Goal: Task Accomplishment & Management: Use online tool/utility

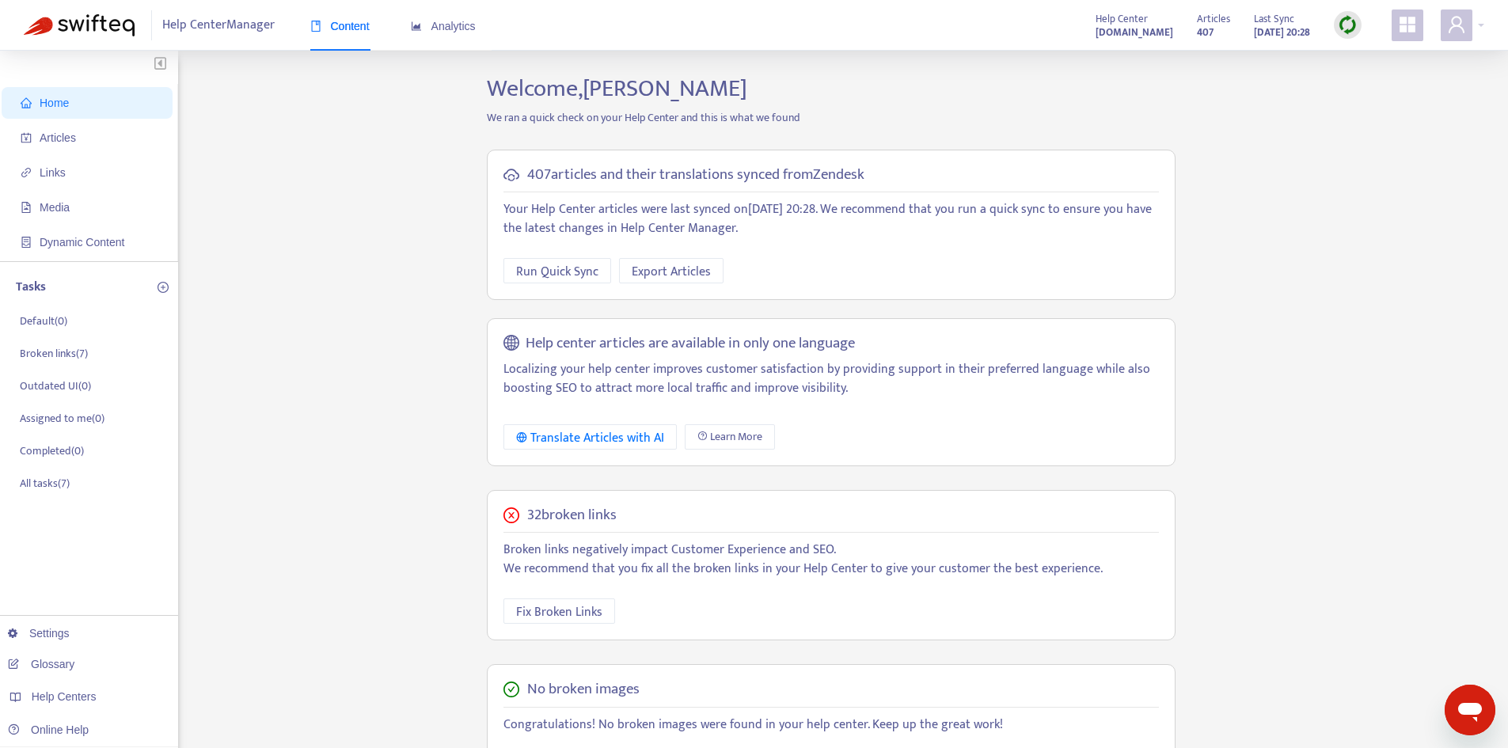
drag, startPoint x: 97, startPoint y: 142, endPoint x: 147, endPoint y: 155, distance: 52.4
click at [97, 142] on span "Articles" at bounding box center [90, 138] width 139 height 32
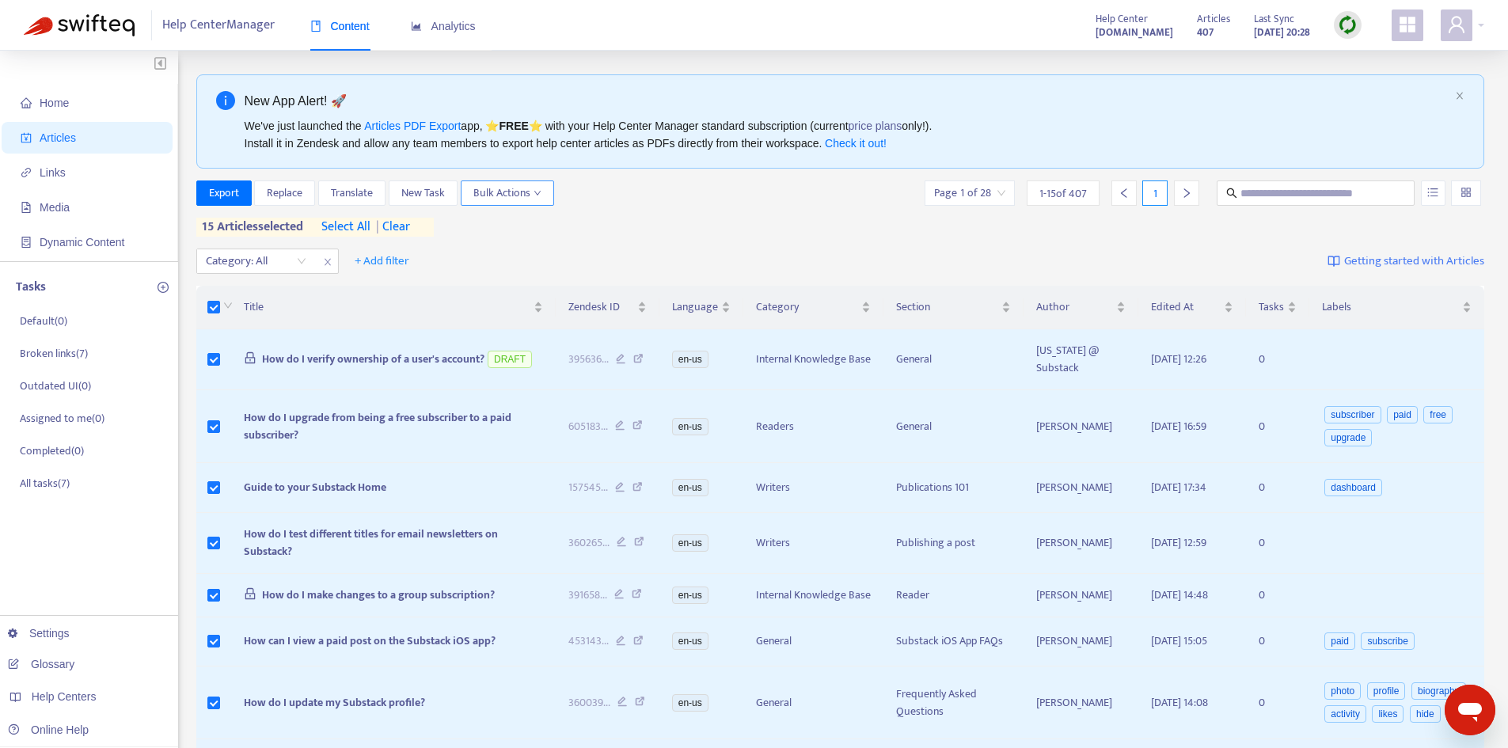
click at [528, 200] on span "Bulk Actions" at bounding box center [507, 192] width 68 height 17
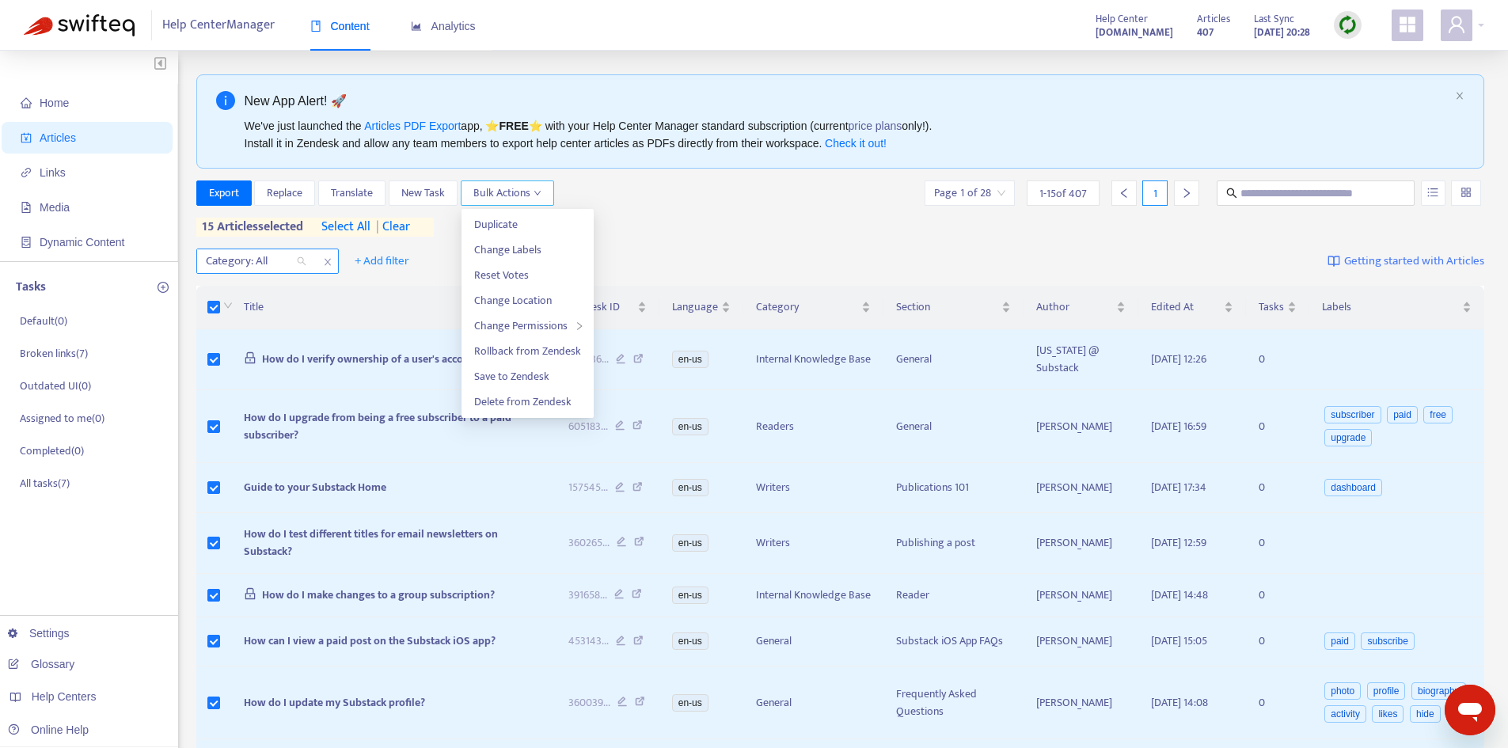
click at [287, 264] on div at bounding box center [248, 261] width 96 height 19
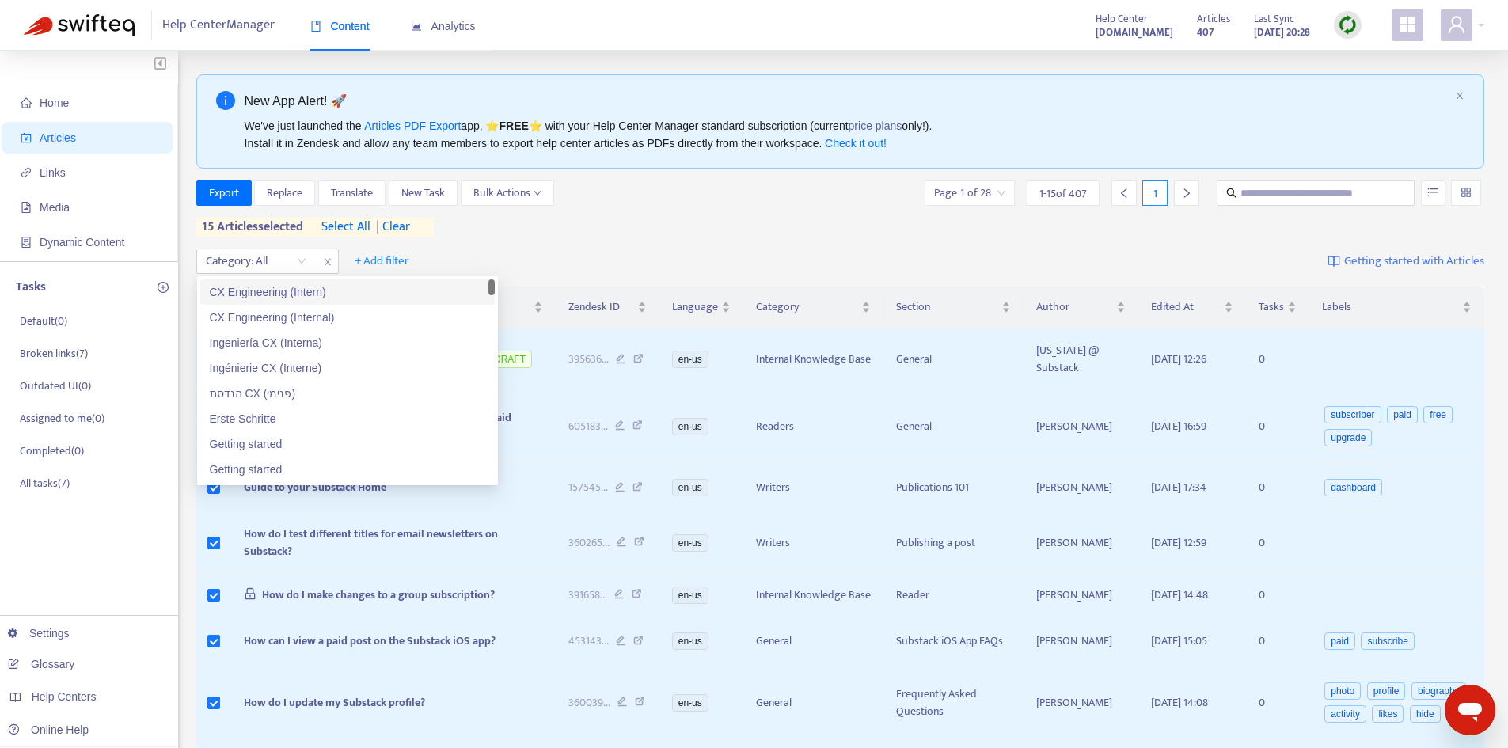
click at [337, 226] on span "select all" at bounding box center [345, 227] width 49 height 19
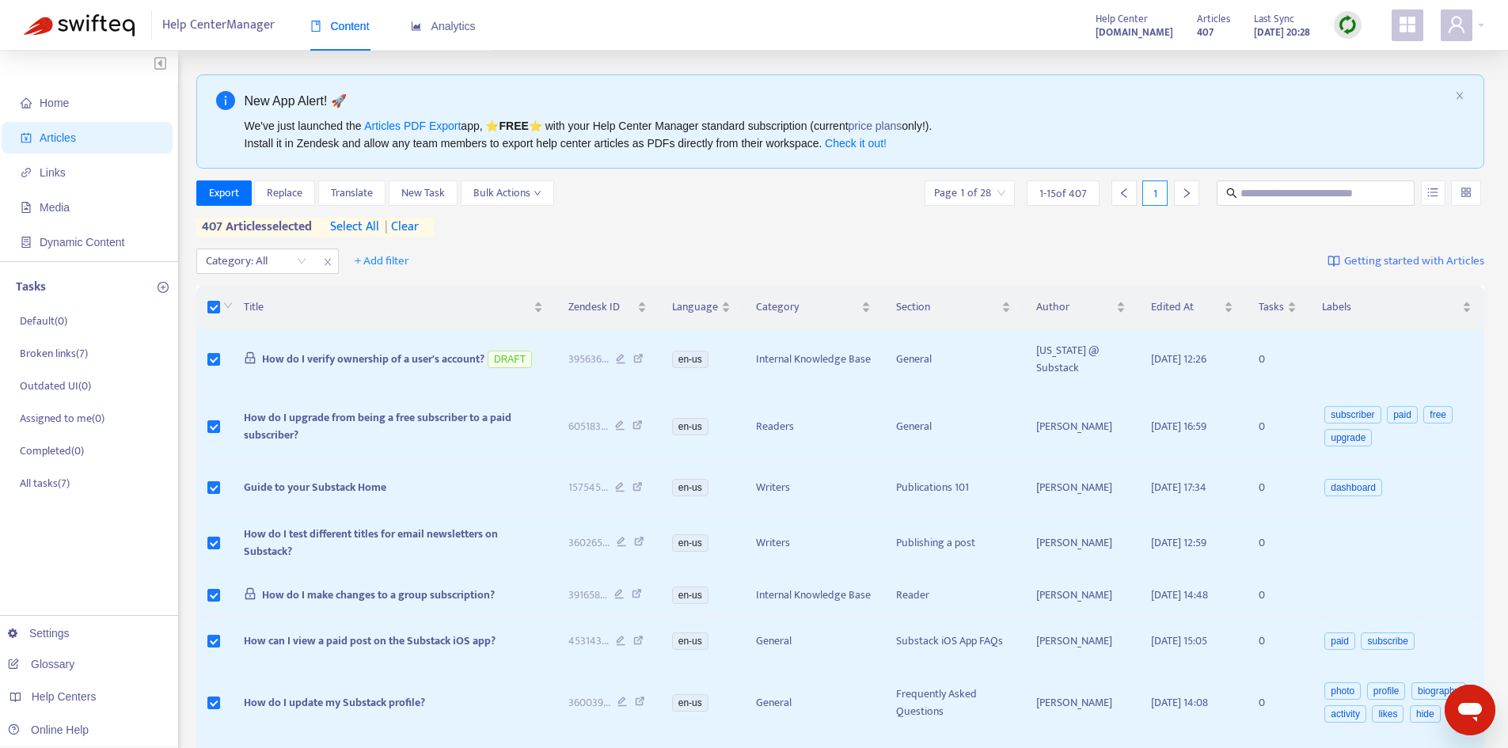
click at [337, 226] on span "select all" at bounding box center [354, 227] width 49 height 19
click at [416, 225] on span "| clear" at bounding box center [399, 227] width 40 height 19
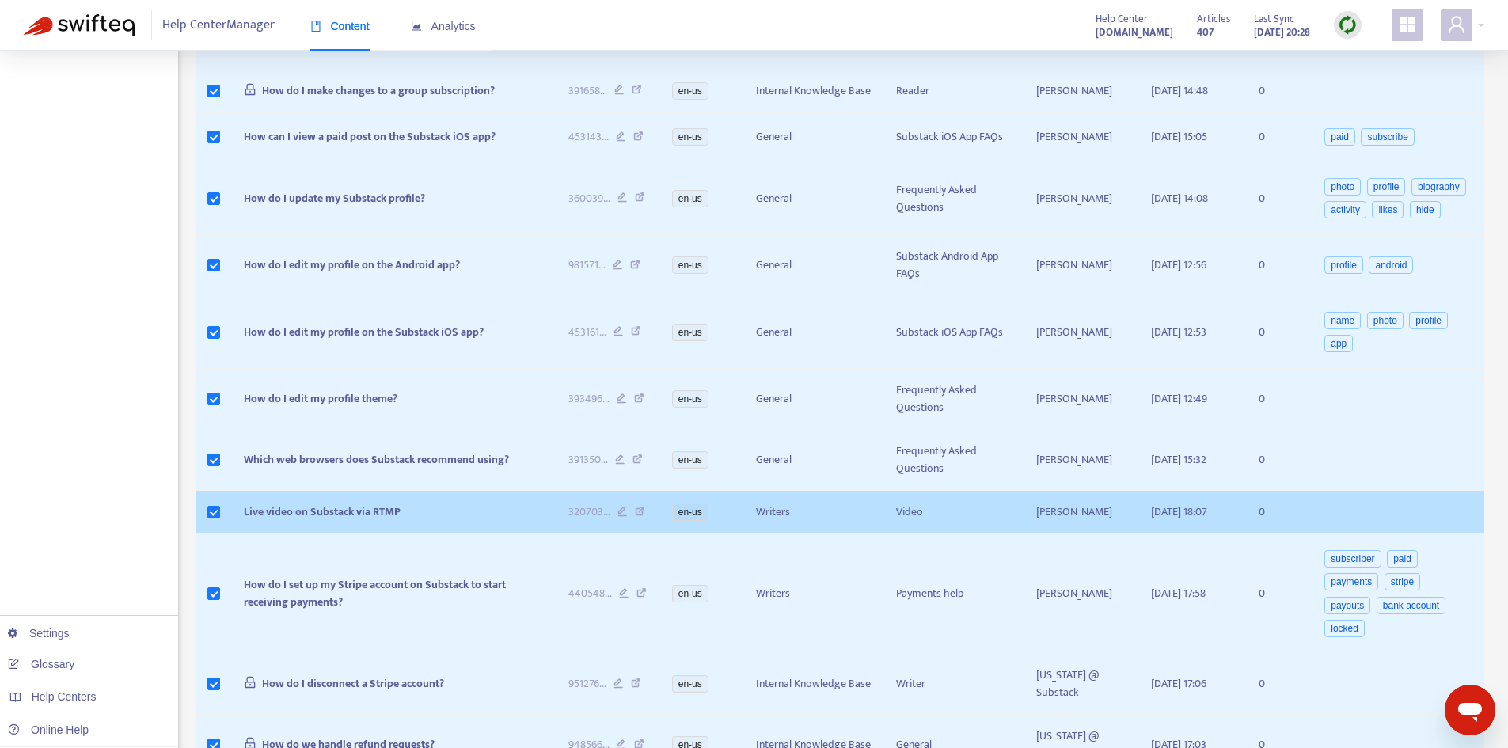
scroll to position [622, 0]
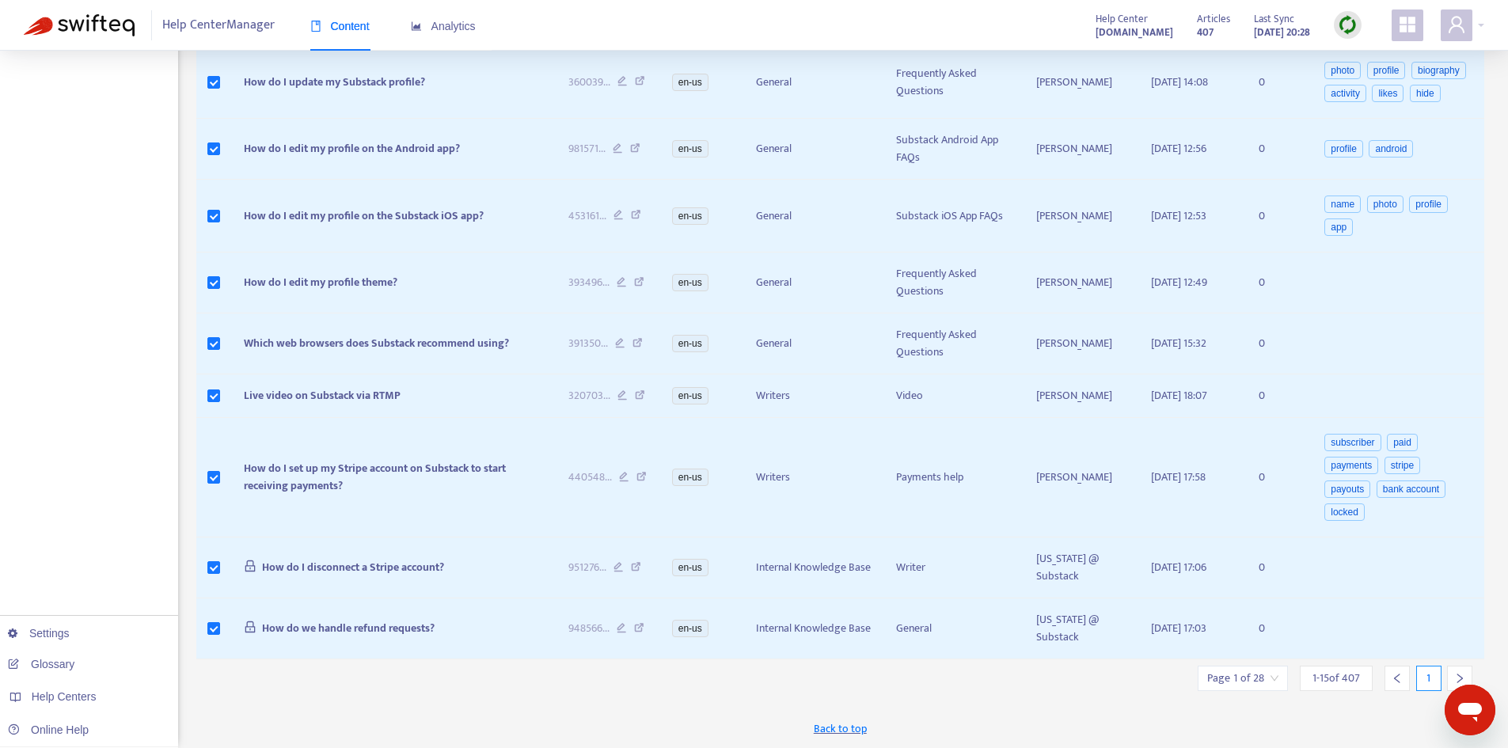
click at [1249, 684] on input "search" at bounding box center [1242, 679] width 71 height 24
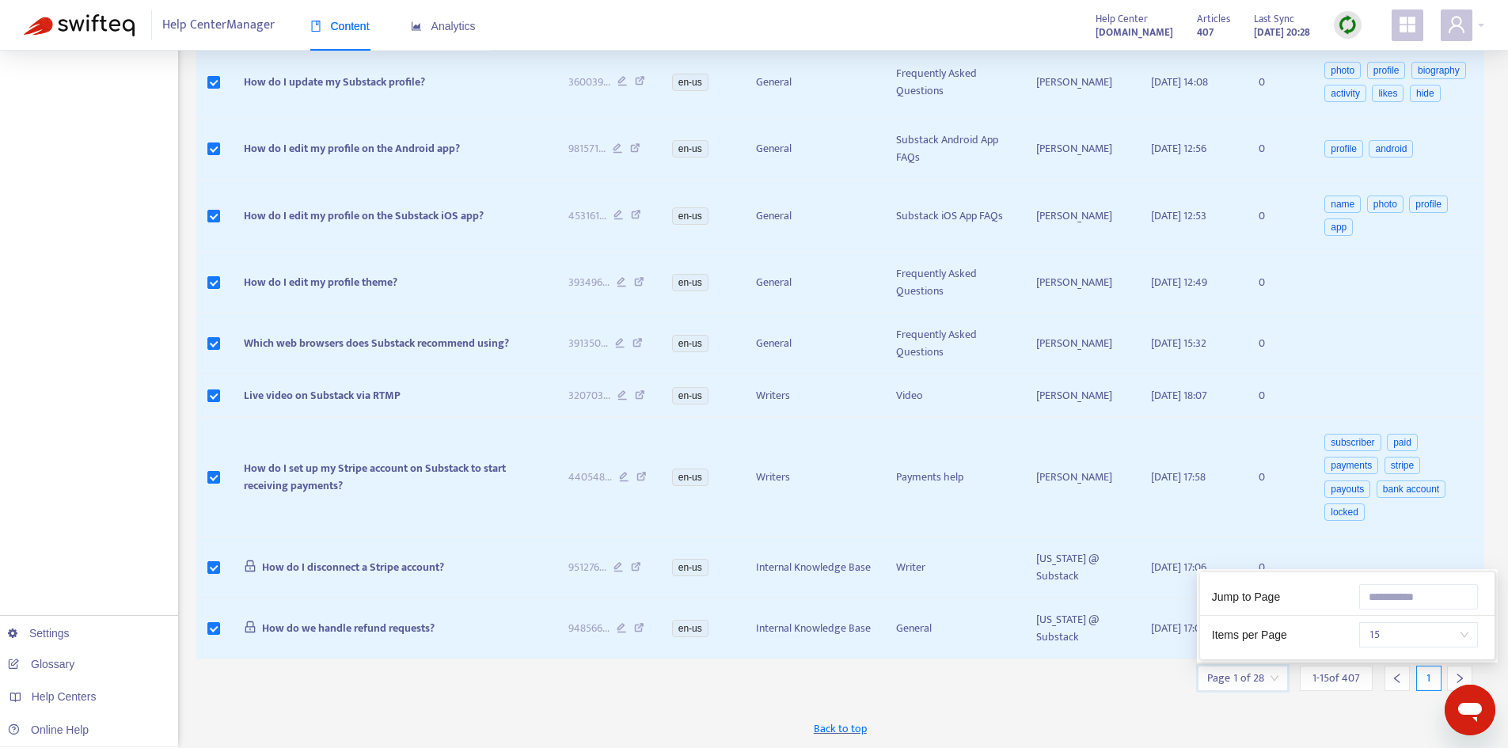
click at [1385, 634] on span "15" at bounding box center [1419, 635] width 100 height 24
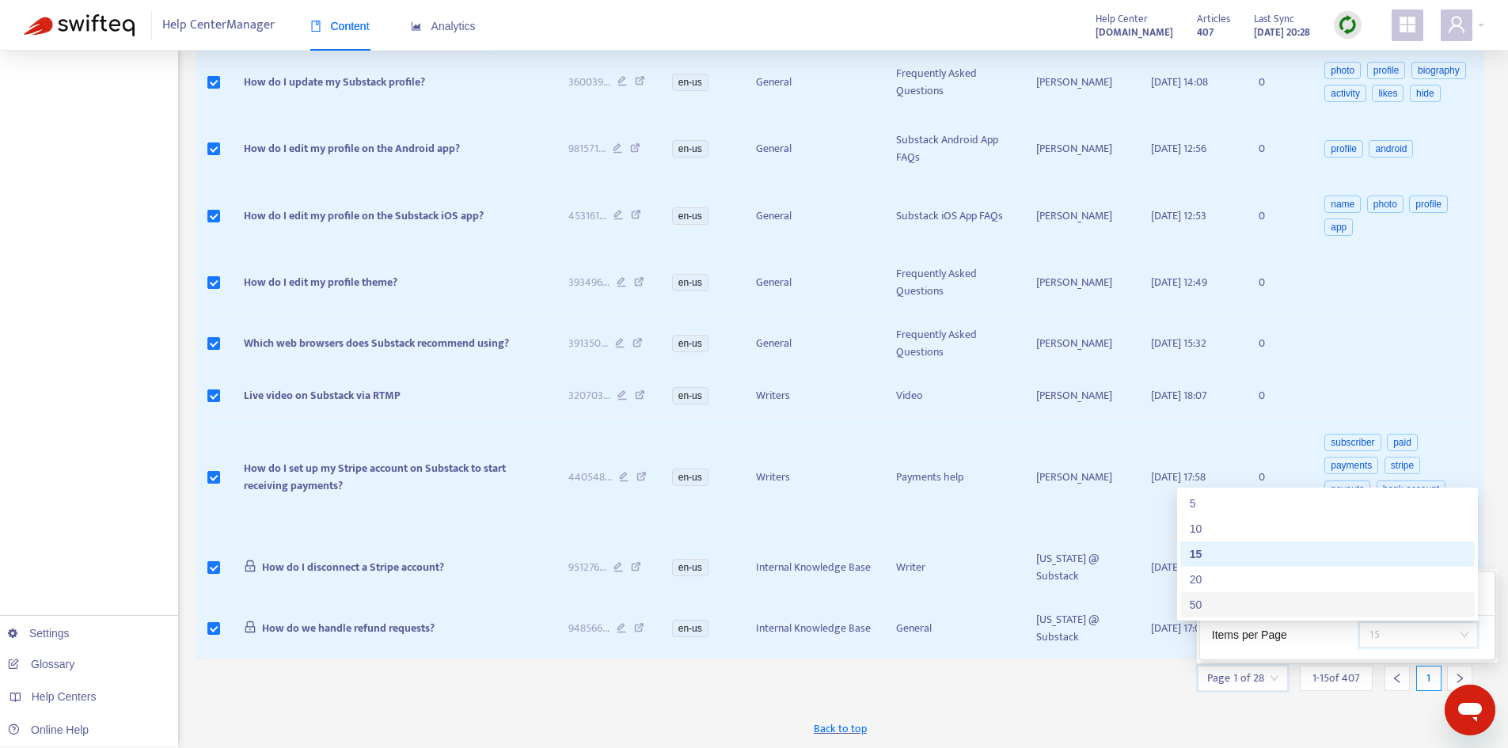
click at [1293, 602] on div "50" at bounding box center [1328, 604] width 276 height 17
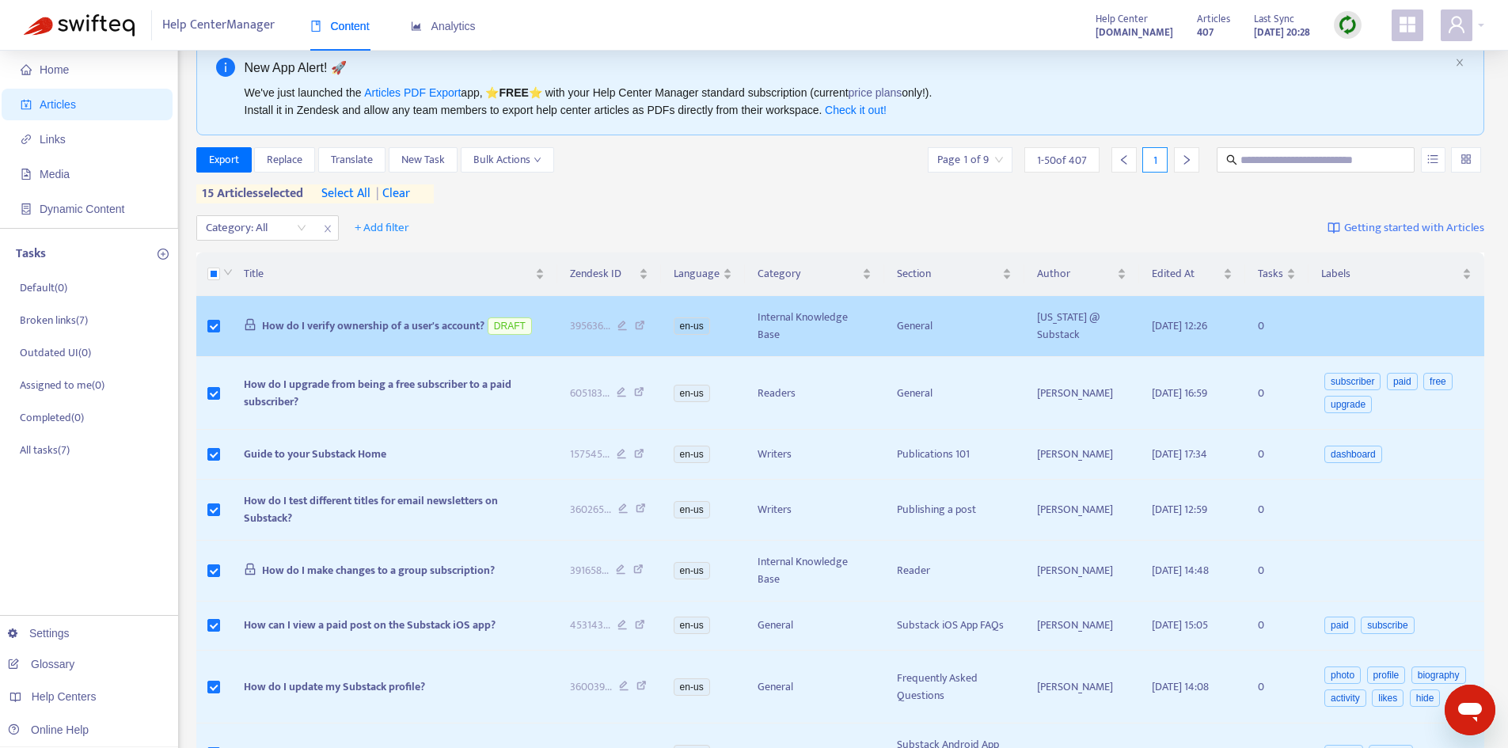
scroll to position [0, 0]
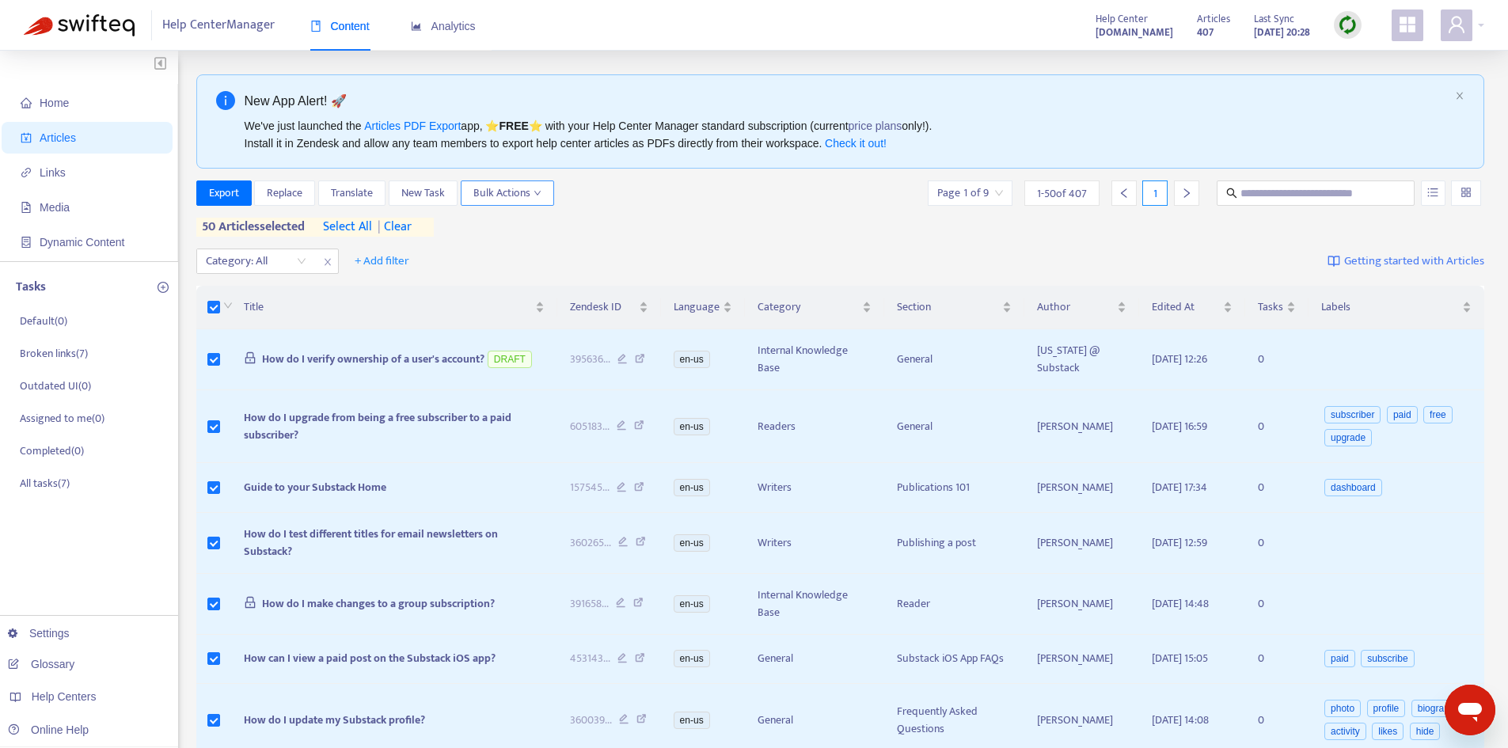
click at [526, 203] on button "Bulk Actions" at bounding box center [507, 193] width 93 height 25
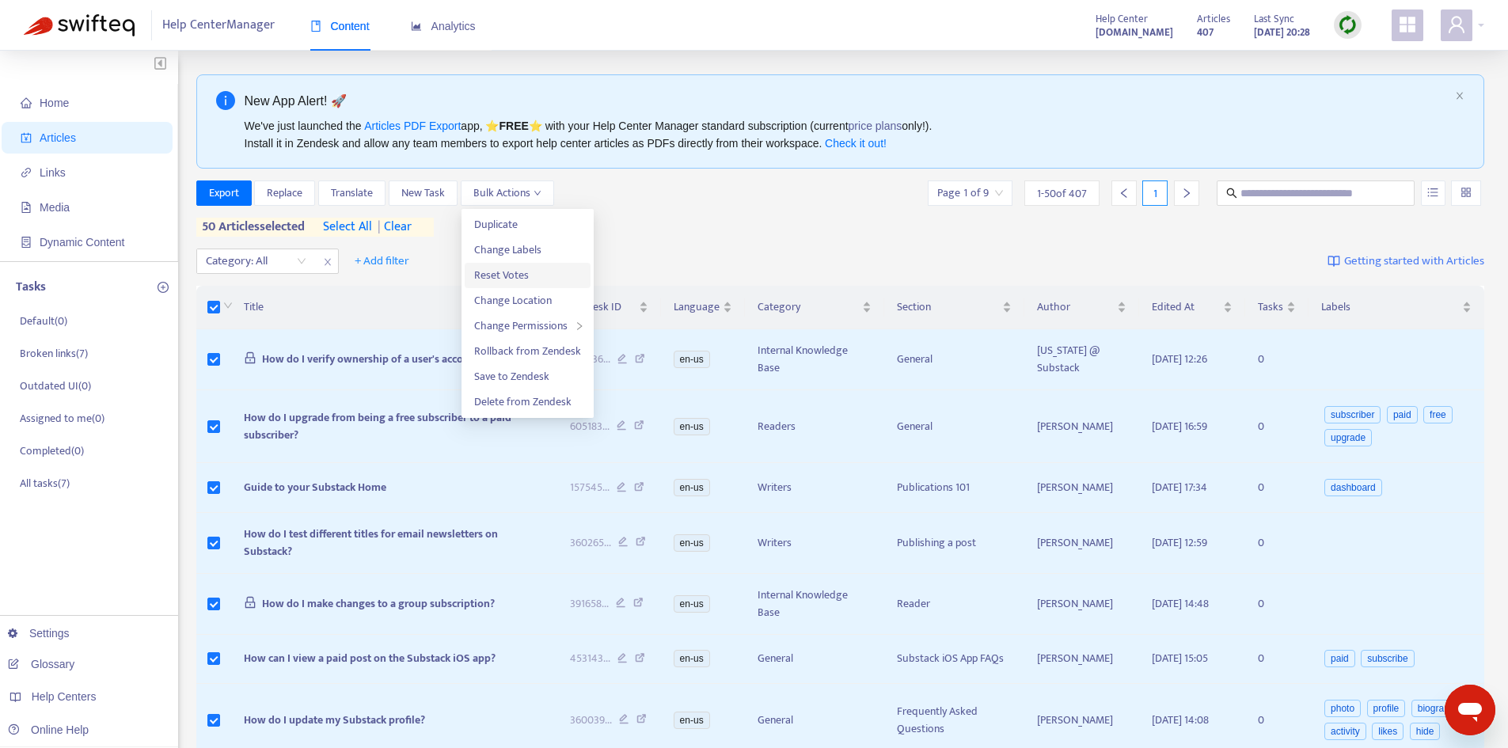
click at [548, 280] on span "Reset Votes" at bounding box center [527, 275] width 107 height 17
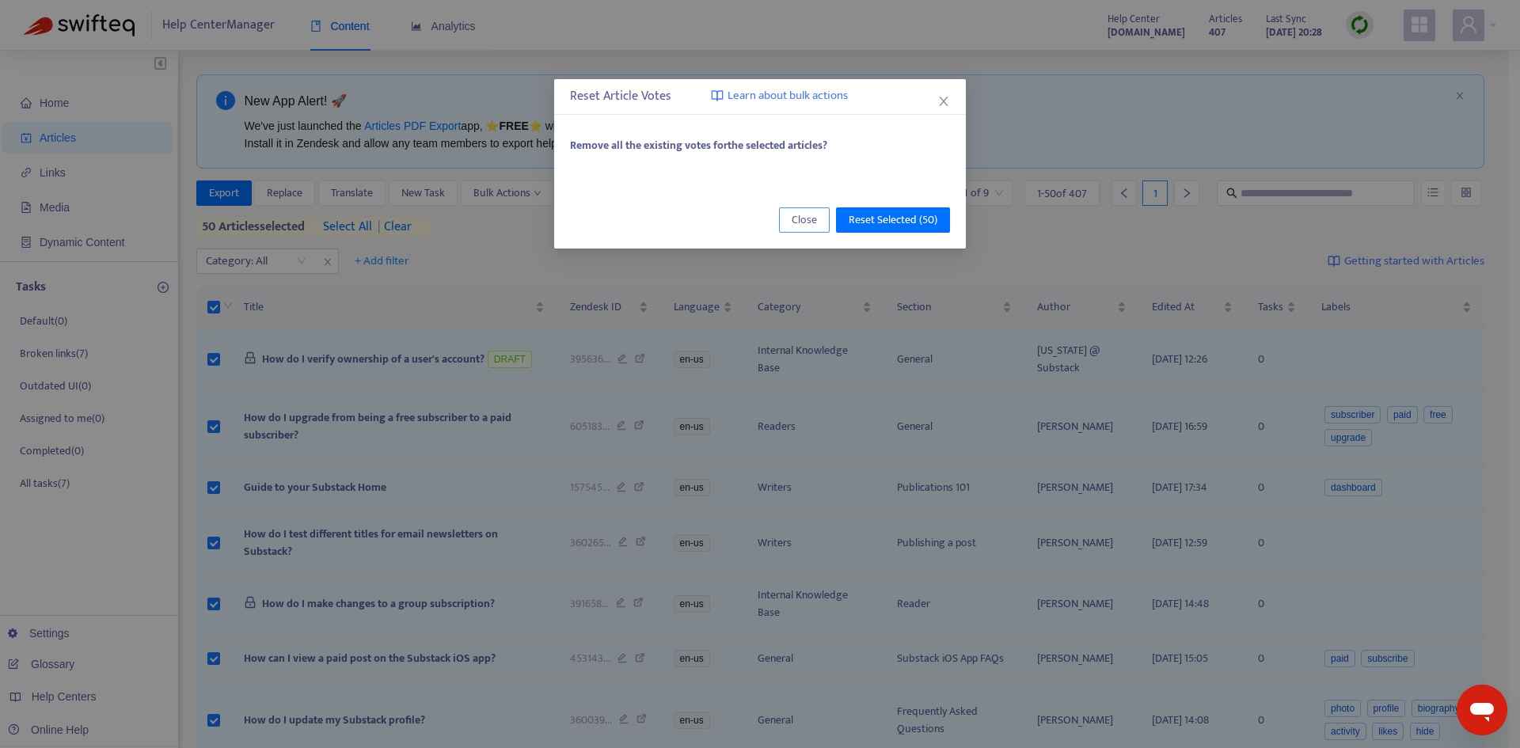
click at [809, 222] on span "Close" at bounding box center [804, 219] width 25 height 17
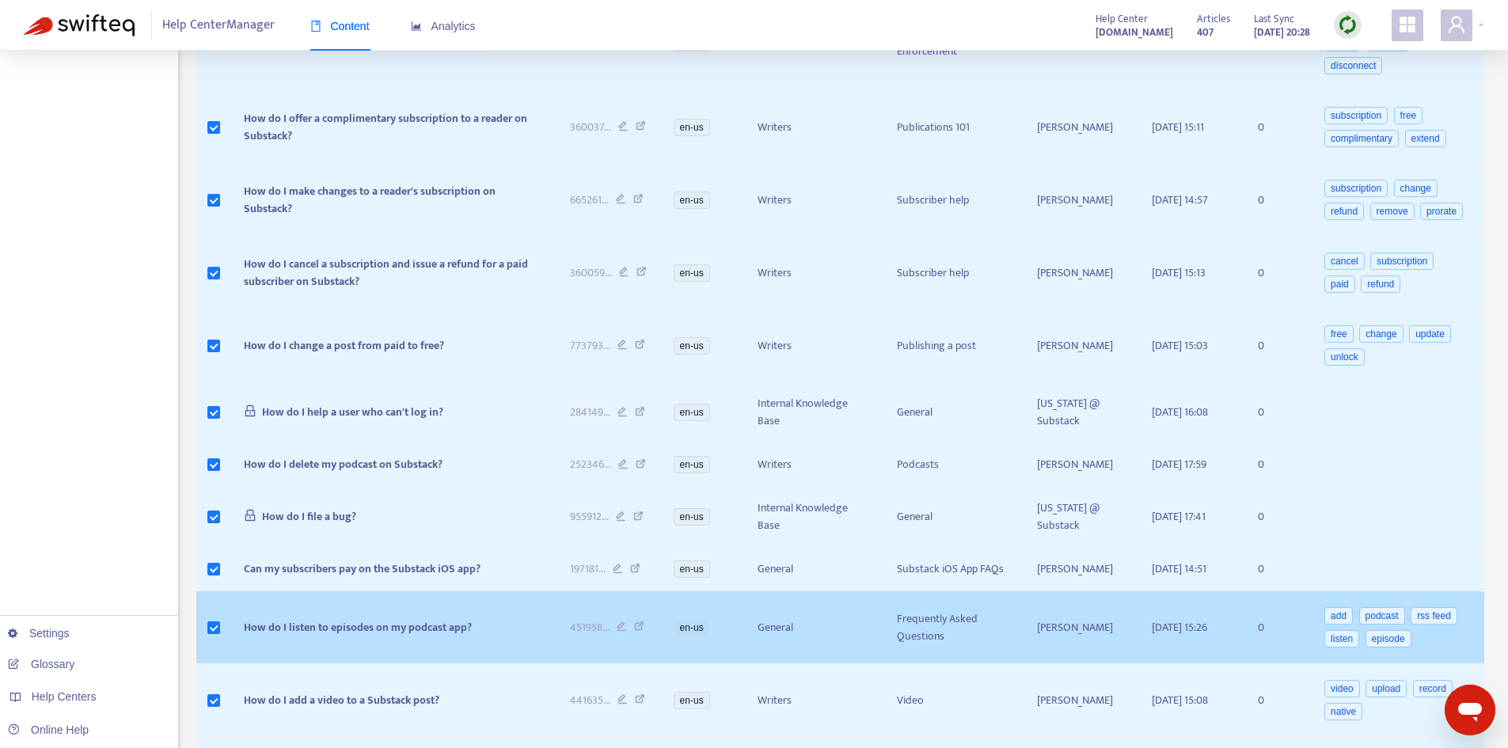
scroll to position [2625, 0]
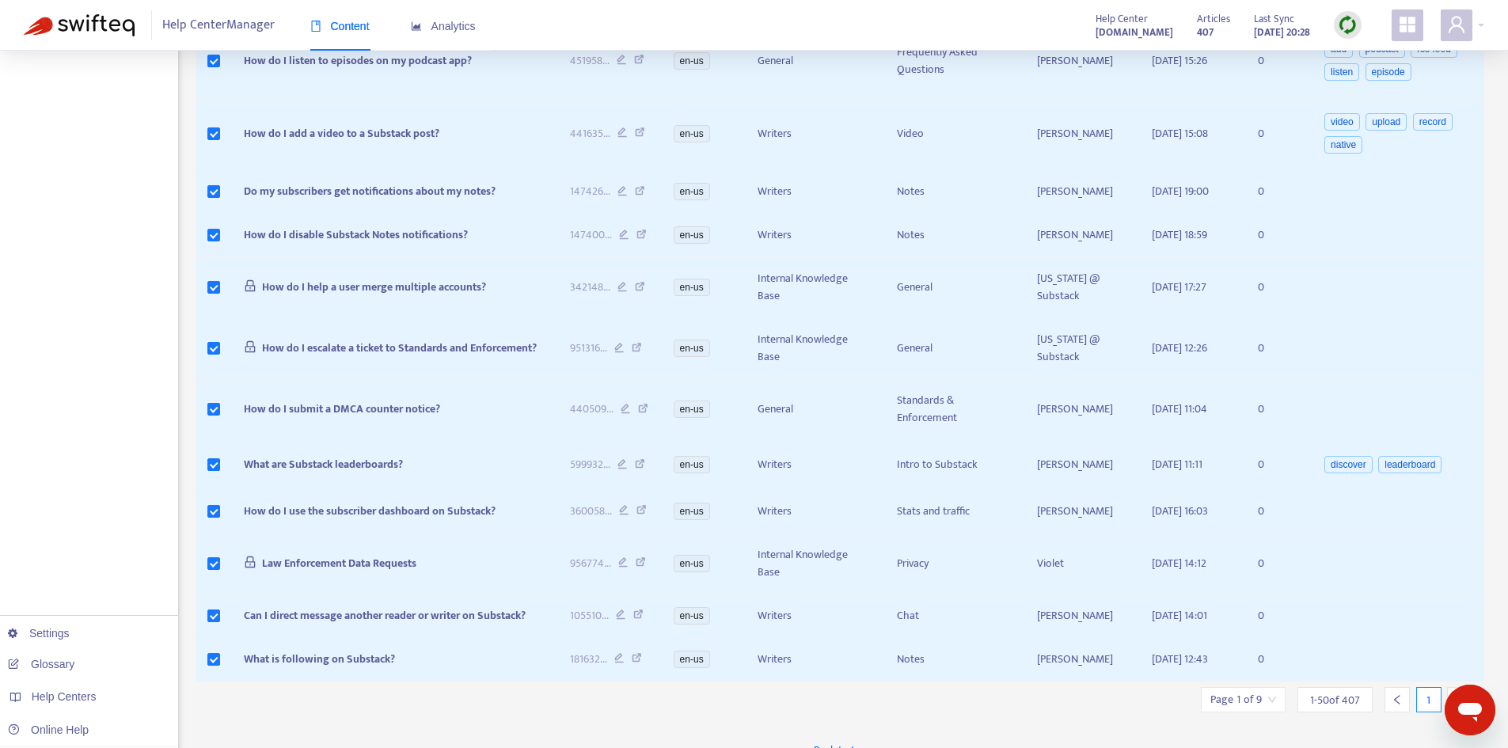
click at [1453, 687] on div at bounding box center [1459, 699] width 25 height 25
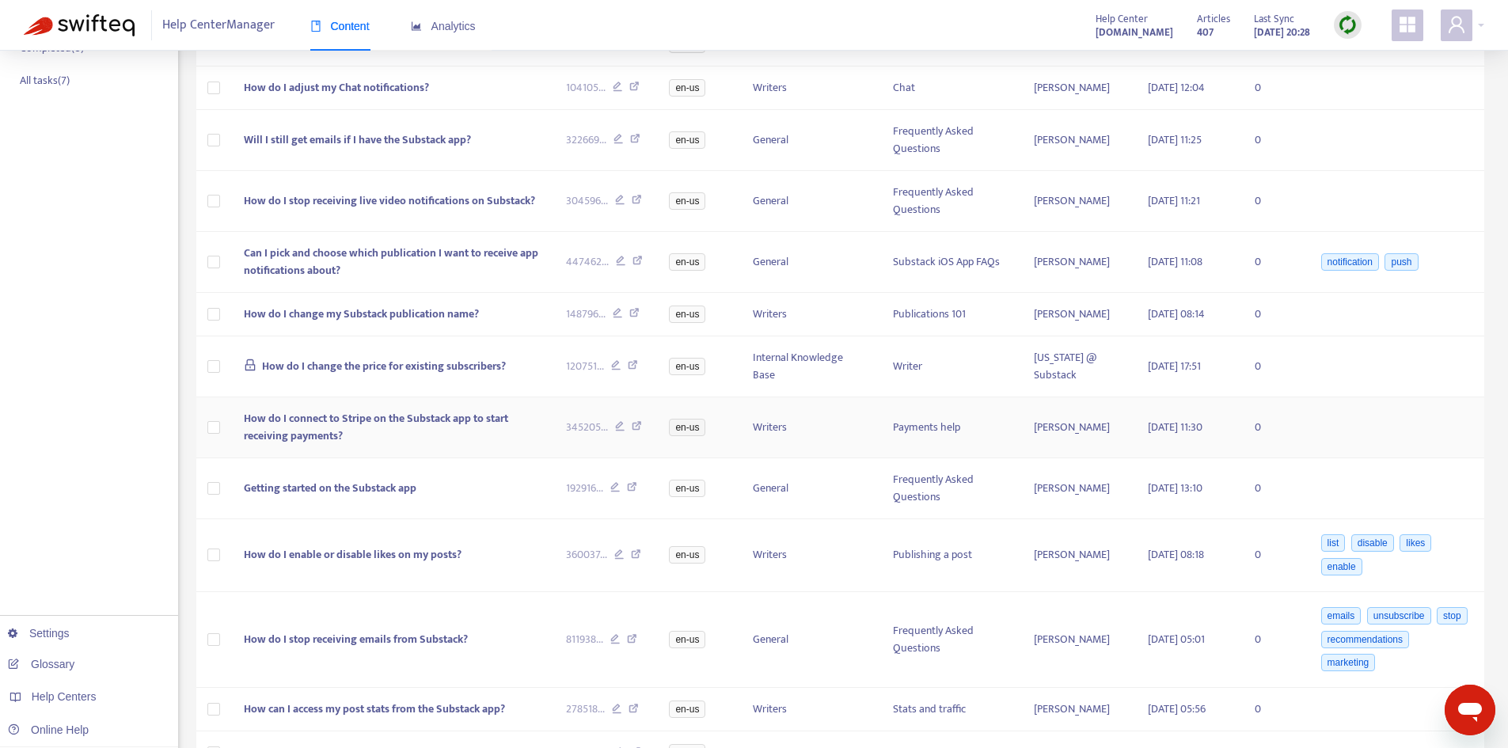
scroll to position [0, 0]
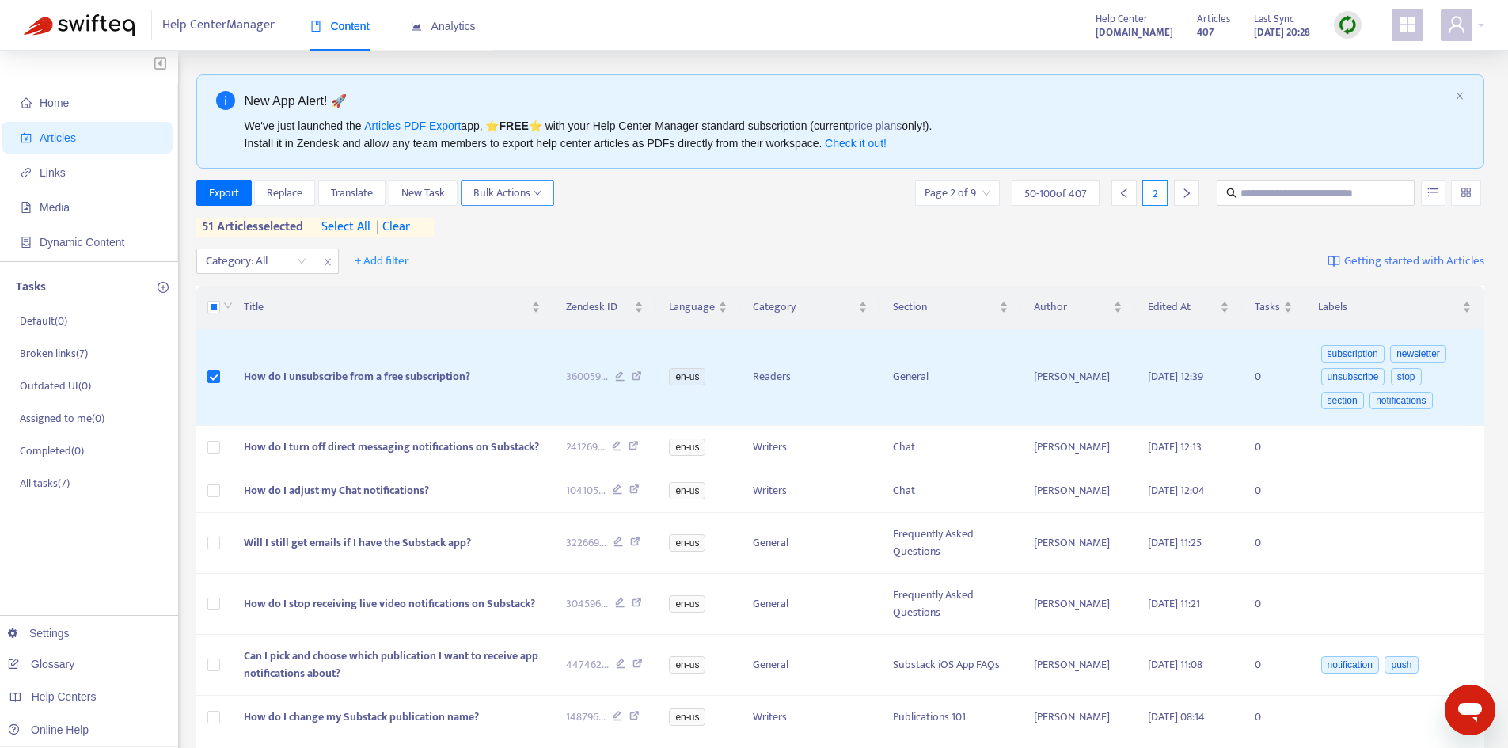
click at [538, 191] on icon "down" at bounding box center [538, 193] width 8 height 8
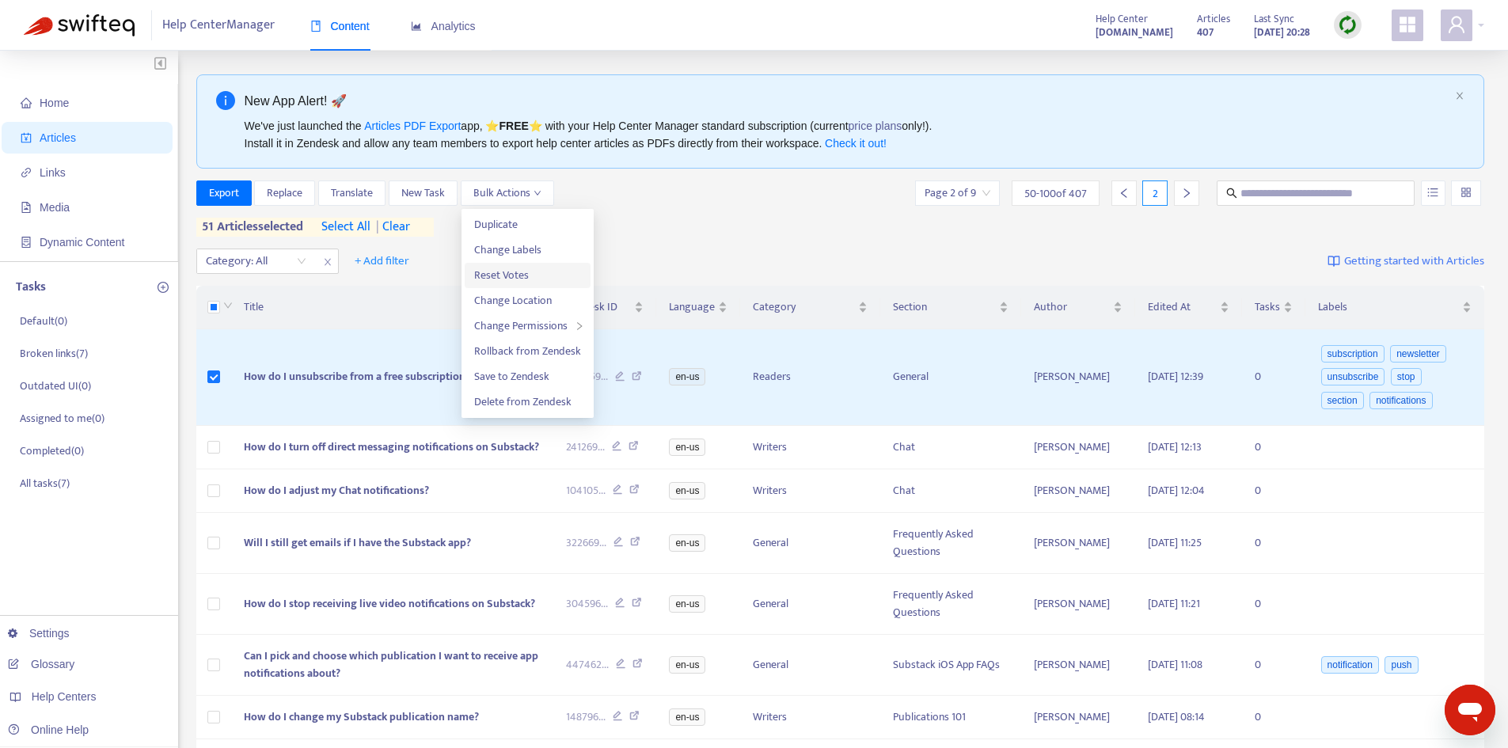
click at [554, 271] on span "Reset Votes" at bounding box center [527, 275] width 107 height 17
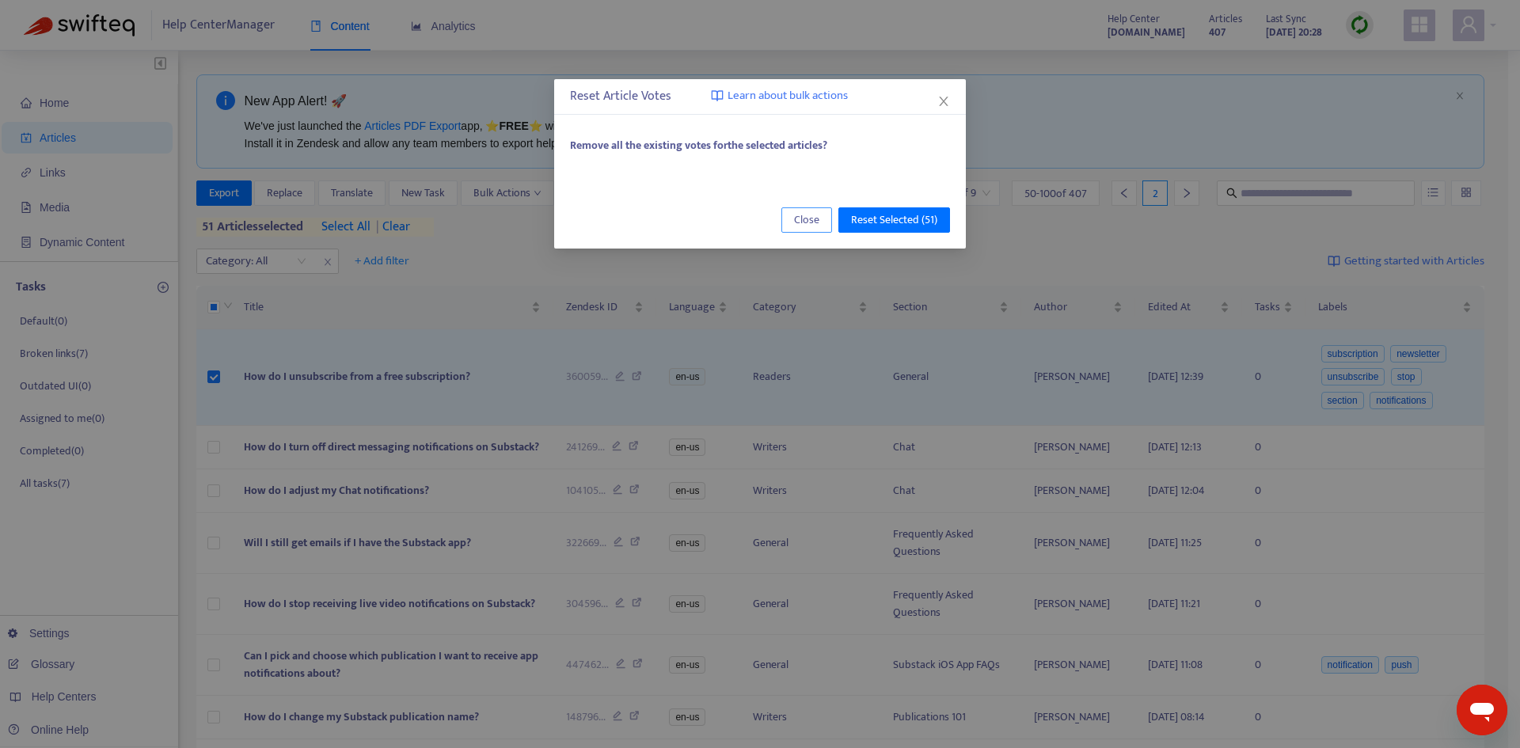
click at [792, 210] on button "Close" at bounding box center [806, 219] width 51 height 25
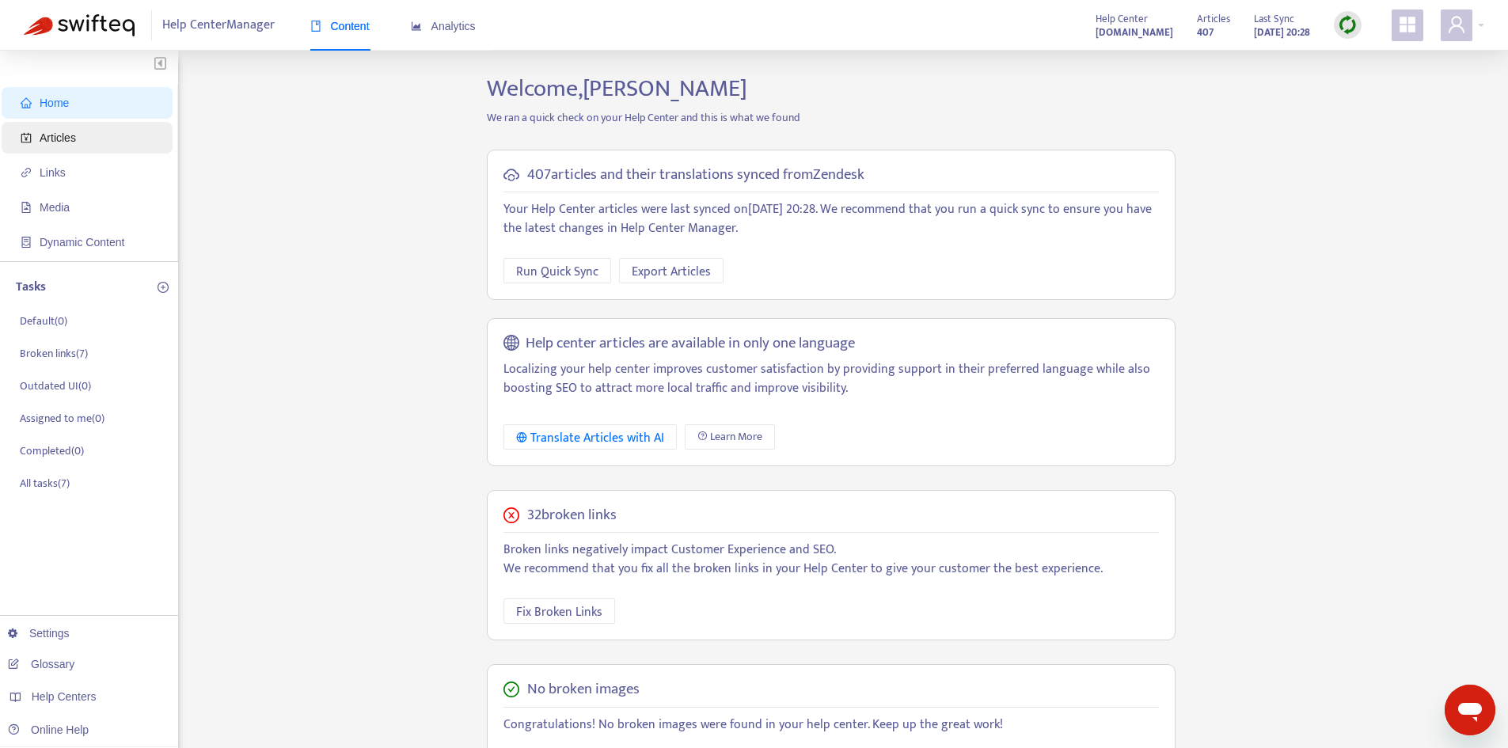
click at [85, 142] on span "Articles" at bounding box center [90, 138] width 139 height 32
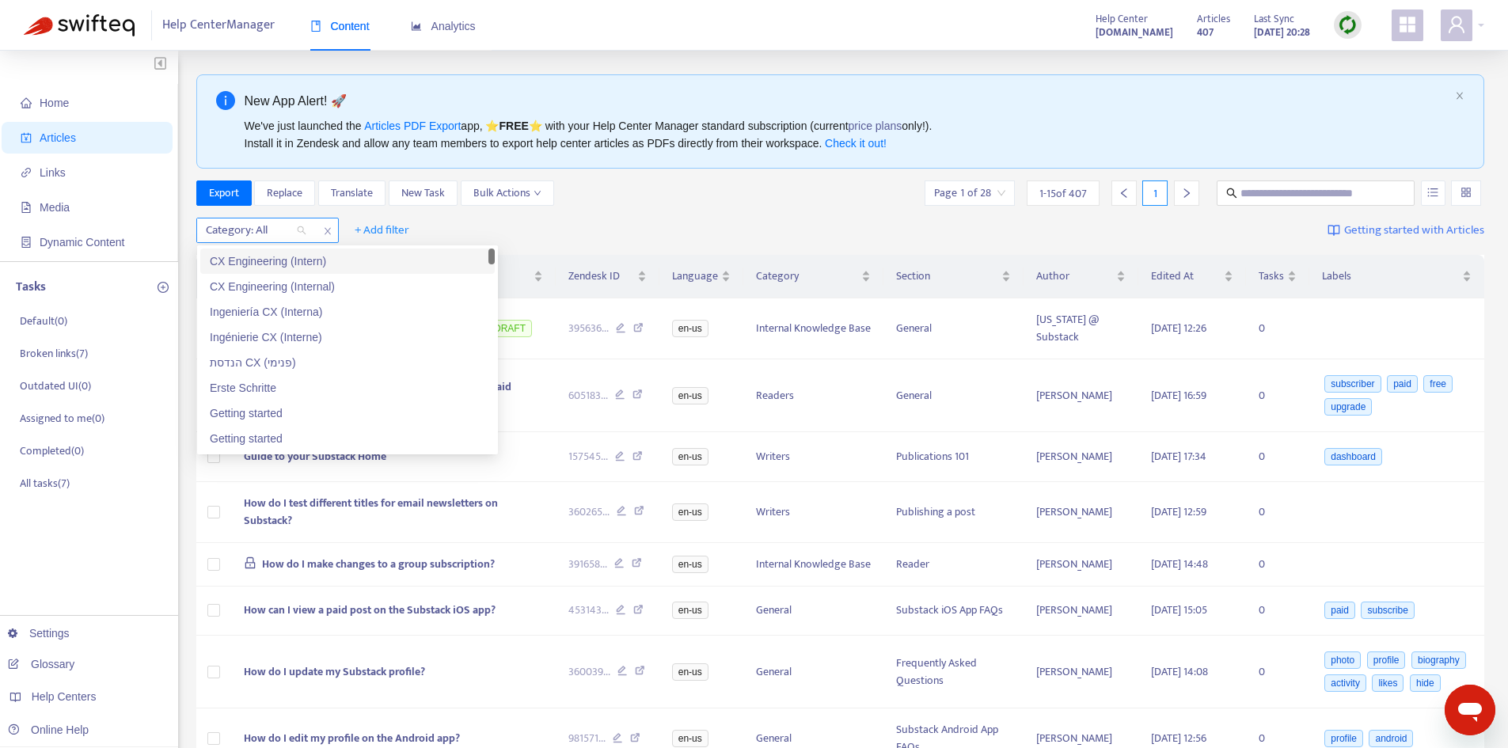
click at [278, 231] on div at bounding box center [248, 230] width 96 height 19
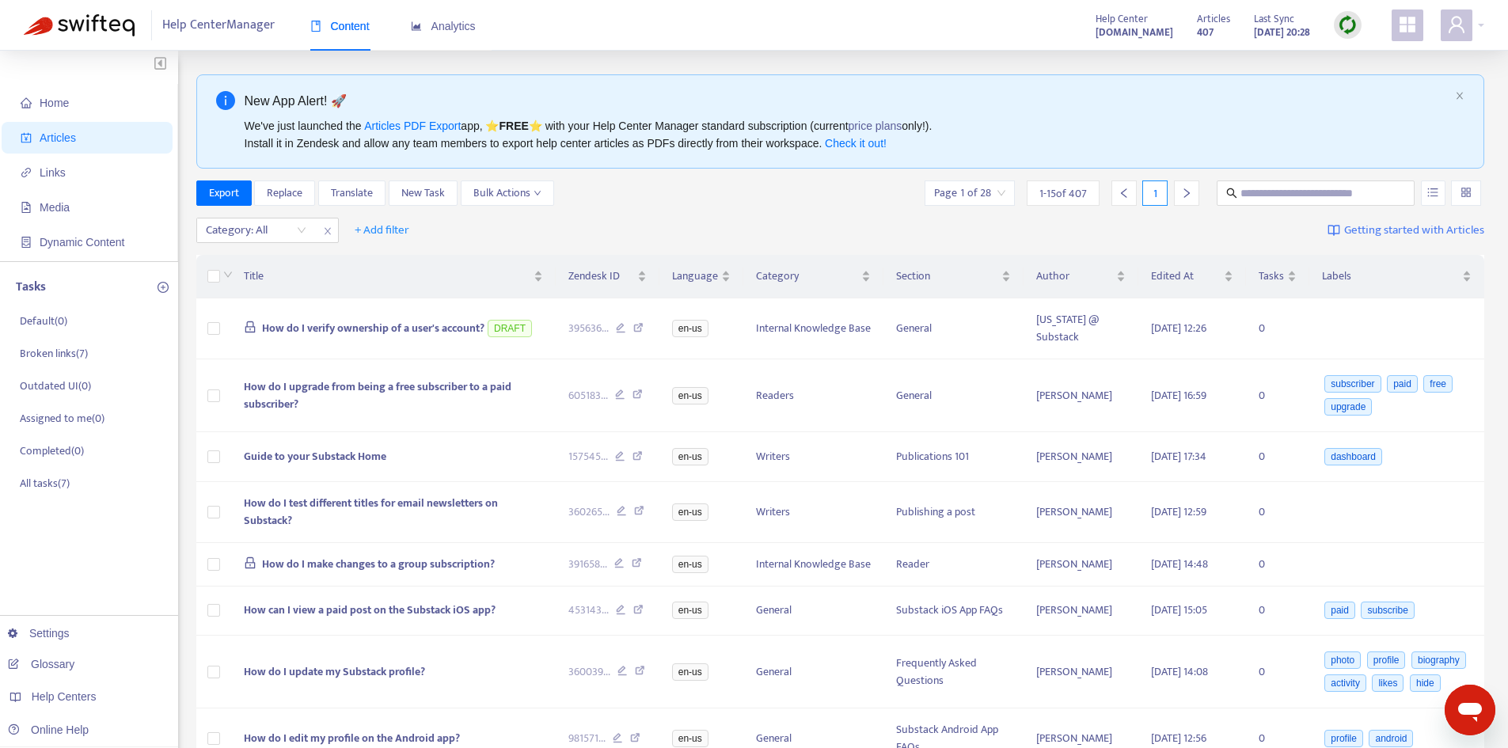
click at [713, 218] on div "Category: All + Add filter Getting started with Articles" at bounding box center [840, 230] width 1289 height 37
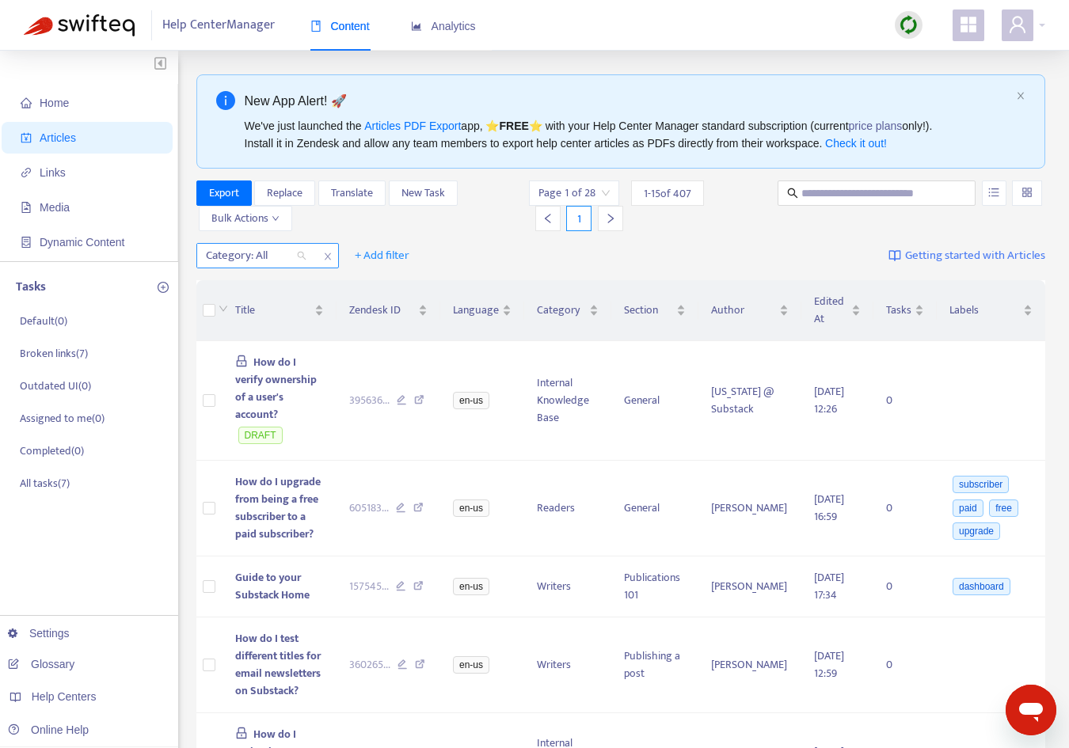
click at [276, 257] on div at bounding box center [248, 255] width 96 height 19
click at [724, 230] on div "Page 1 of 28 1 - 15 of 407 1" at bounding box center [644, 206] width 231 height 51
